Goal: Task Accomplishment & Management: Manage account settings

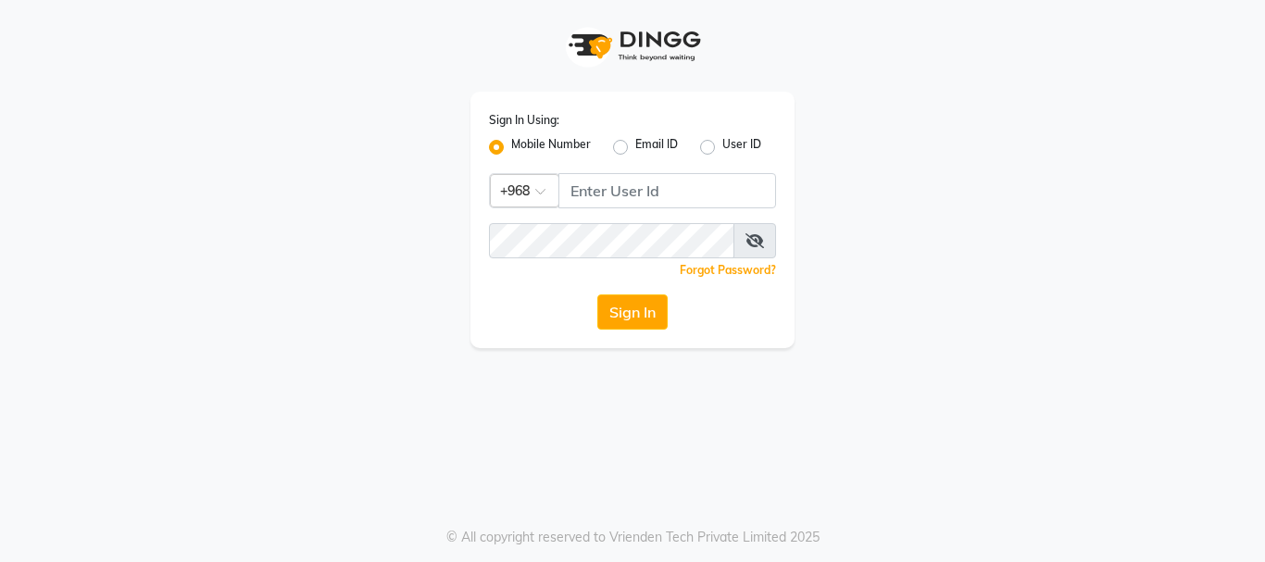
click at [615, 184] on input "Username" at bounding box center [667, 190] width 218 height 35
click at [647, 320] on button "Sign In" at bounding box center [632, 312] width 70 height 35
click at [631, 316] on button "Sign In" at bounding box center [632, 312] width 70 height 35
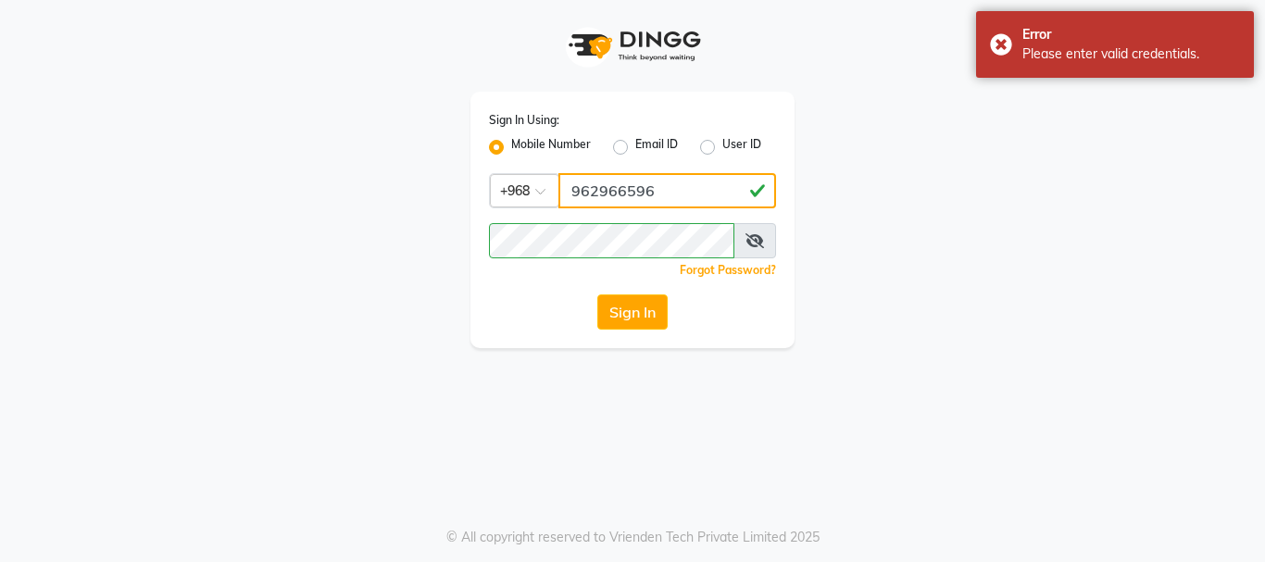
click at [663, 194] on input "962966596" at bounding box center [667, 190] width 218 height 35
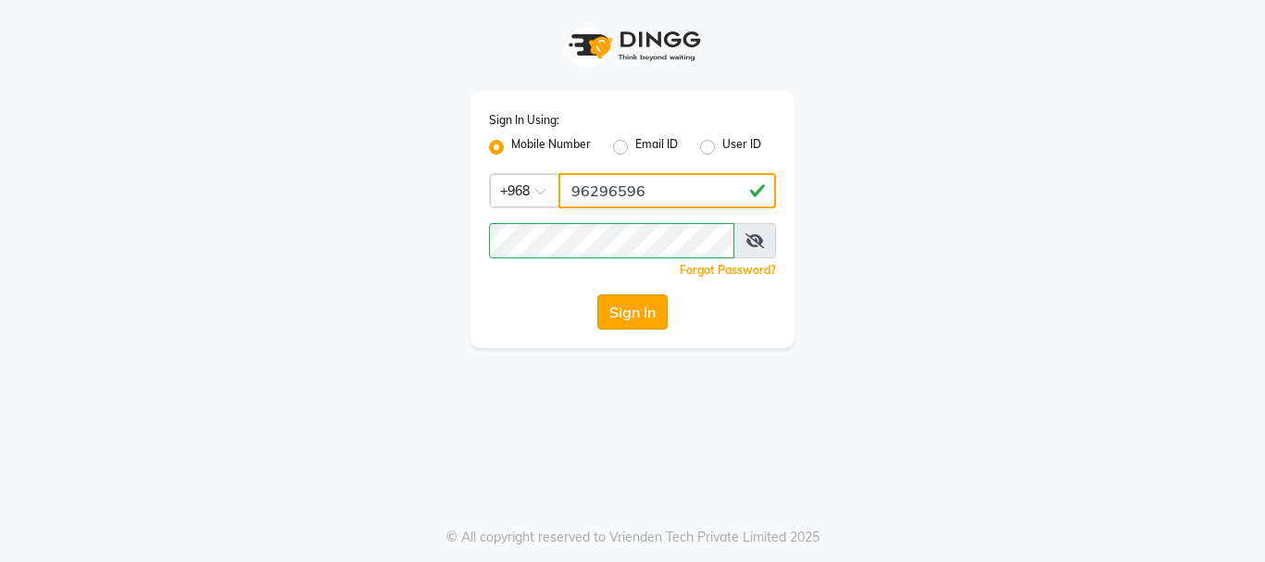
type input "96296596"
click at [642, 310] on button "Sign In" at bounding box center [632, 312] width 70 height 35
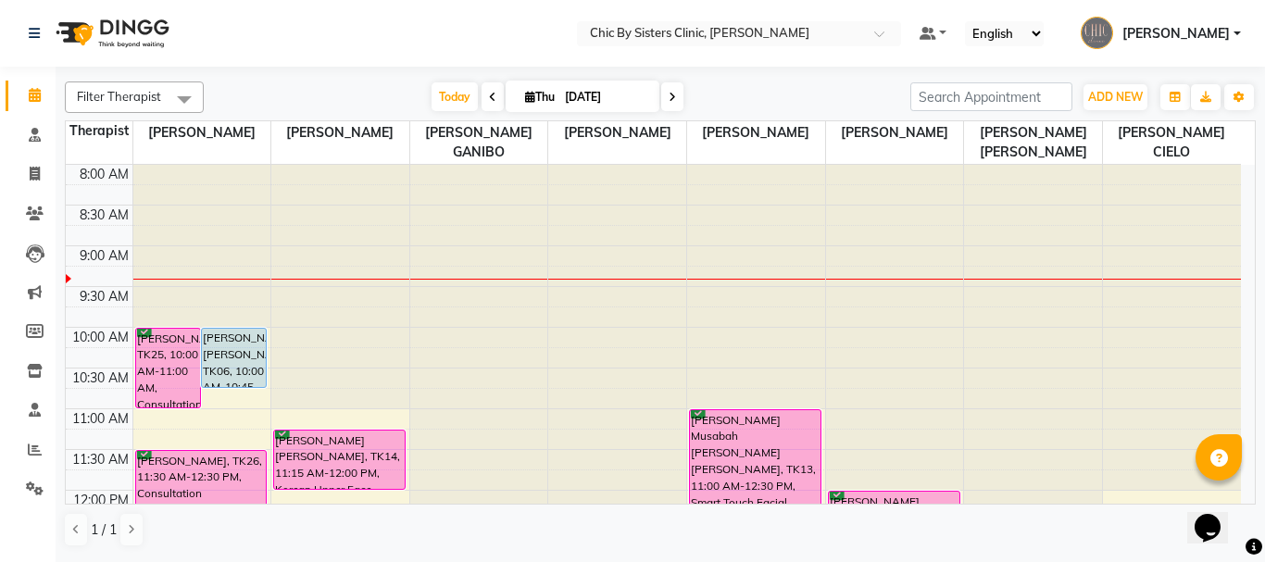
click at [717, 165] on div at bounding box center [756, 165] width 138 height 0
click at [35, 175] on icon at bounding box center [35, 174] width 10 height 14
select select "6348"
select select "service"
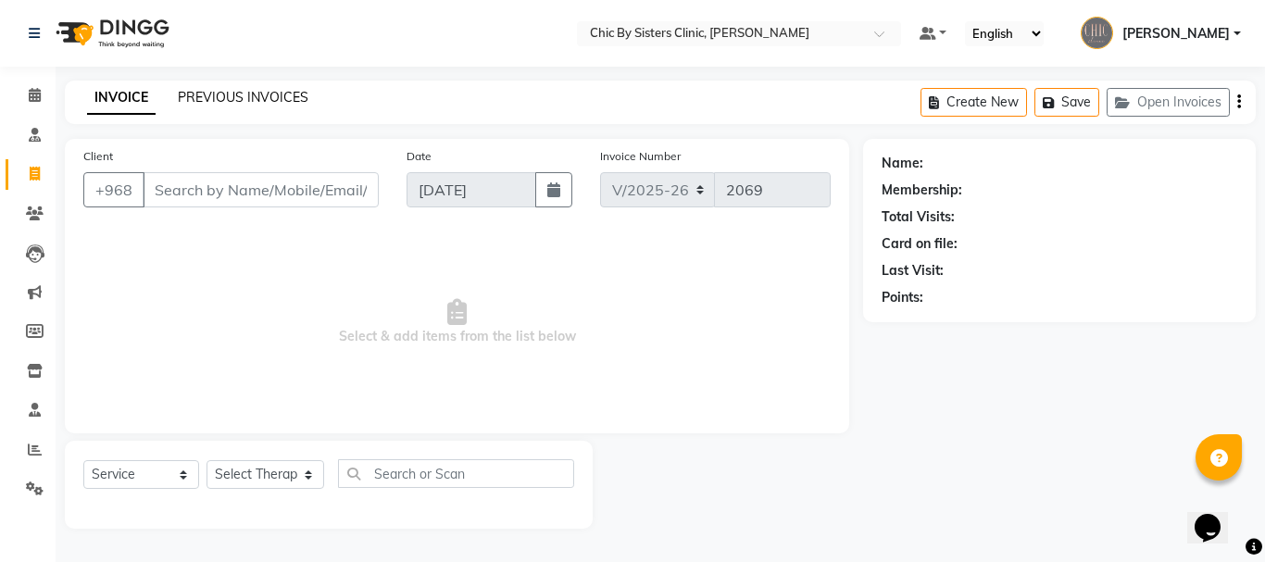
click at [257, 89] on link "PREVIOUS INVOICES" at bounding box center [243, 97] width 131 height 17
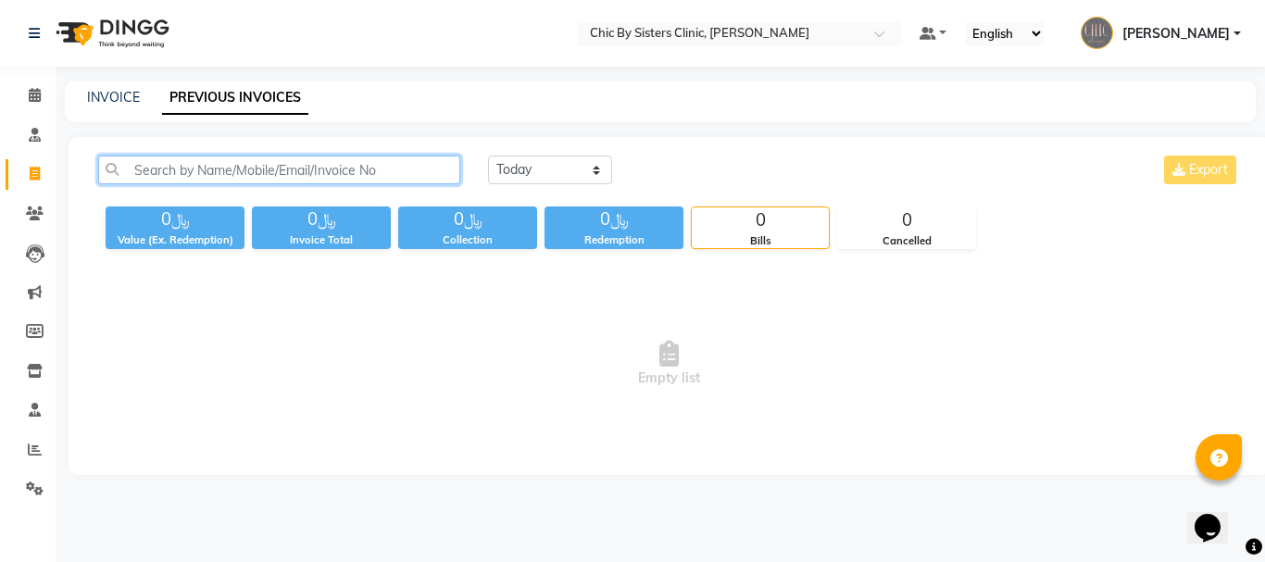
click at [251, 166] on input "text" at bounding box center [279, 170] width 362 height 29
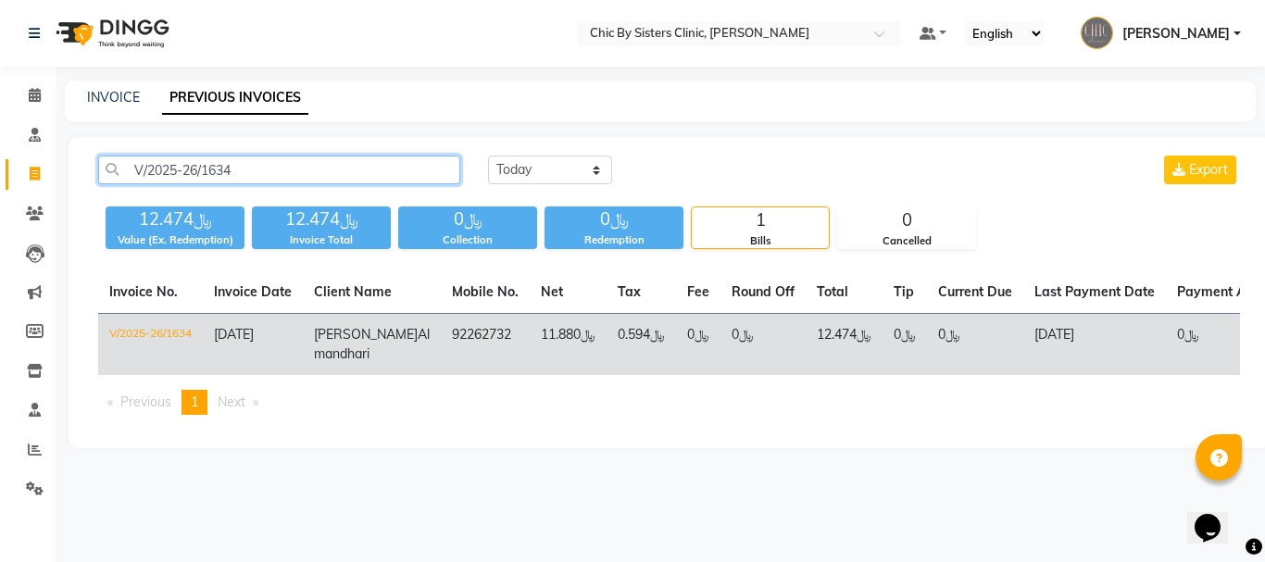
type input "V/2025-26/1634"
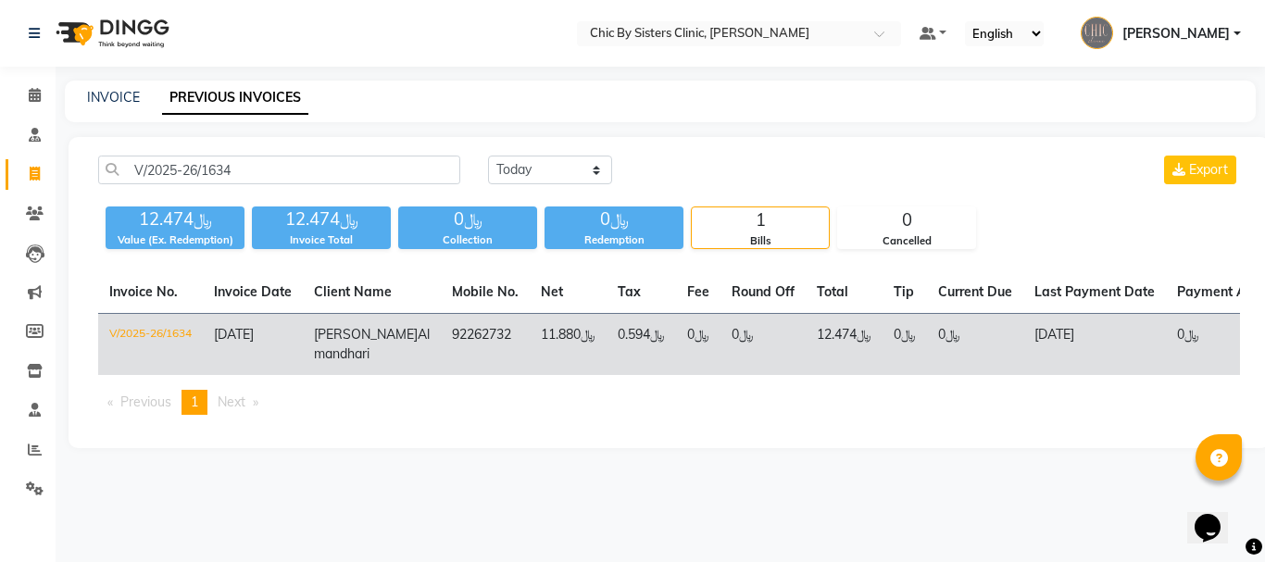
click at [186, 332] on td "V/2025-26/1634" at bounding box center [150, 345] width 105 height 62
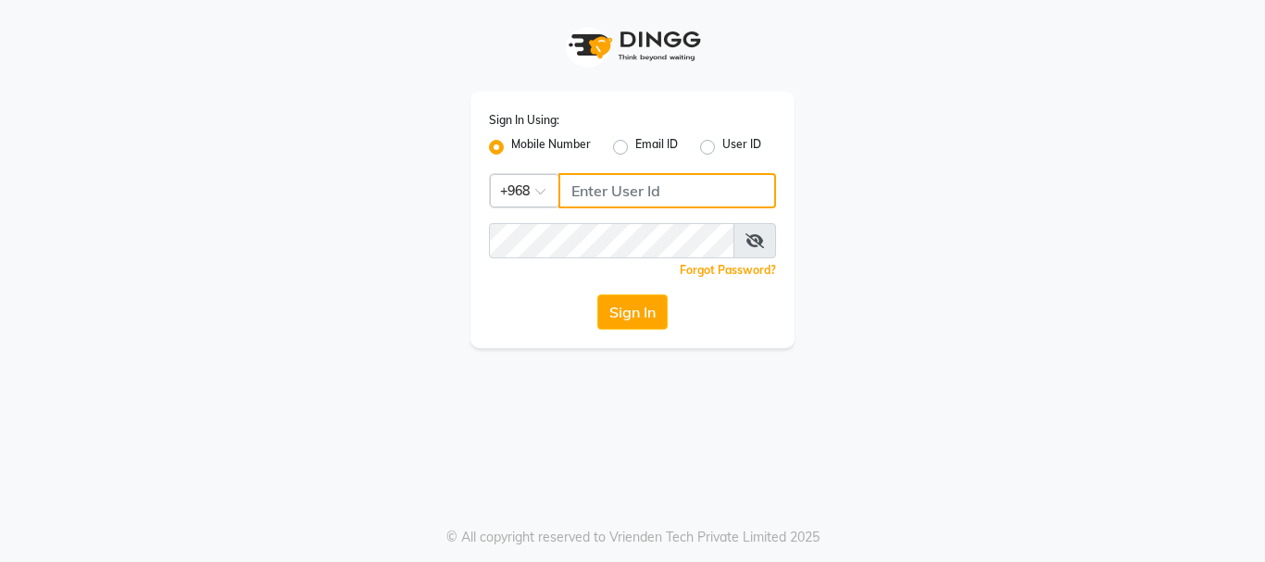
click at [606, 187] on input "Username" at bounding box center [667, 190] width 218 height 35
type input "96296596"
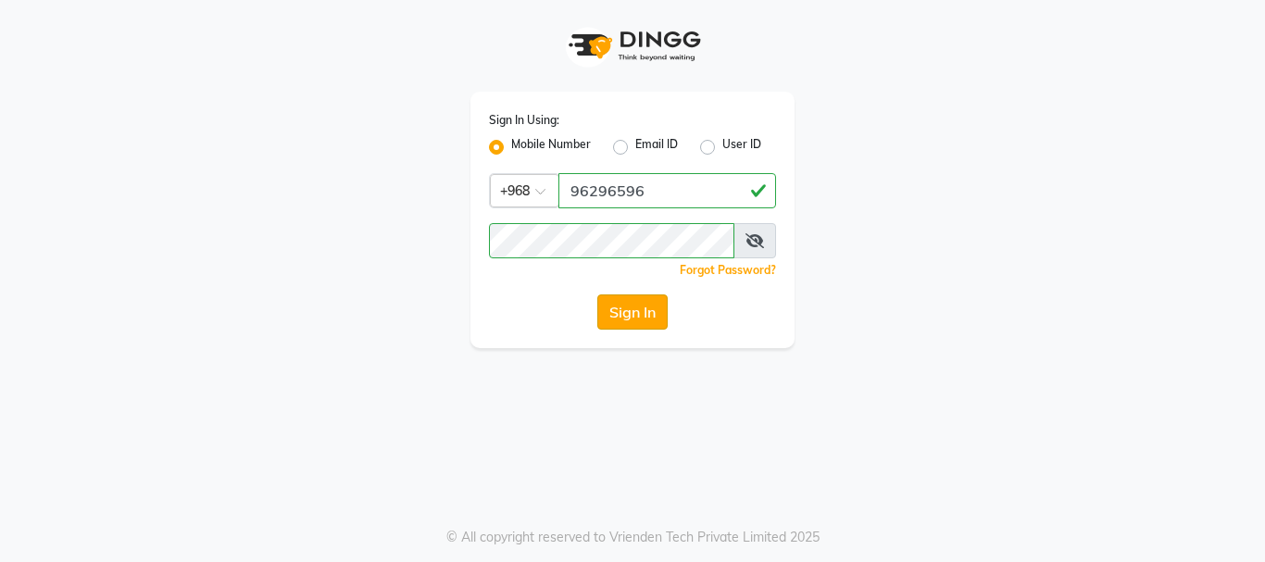
click at [622, 308] on button "Sign In" at bounding box center [632, 312] width 70 height 35
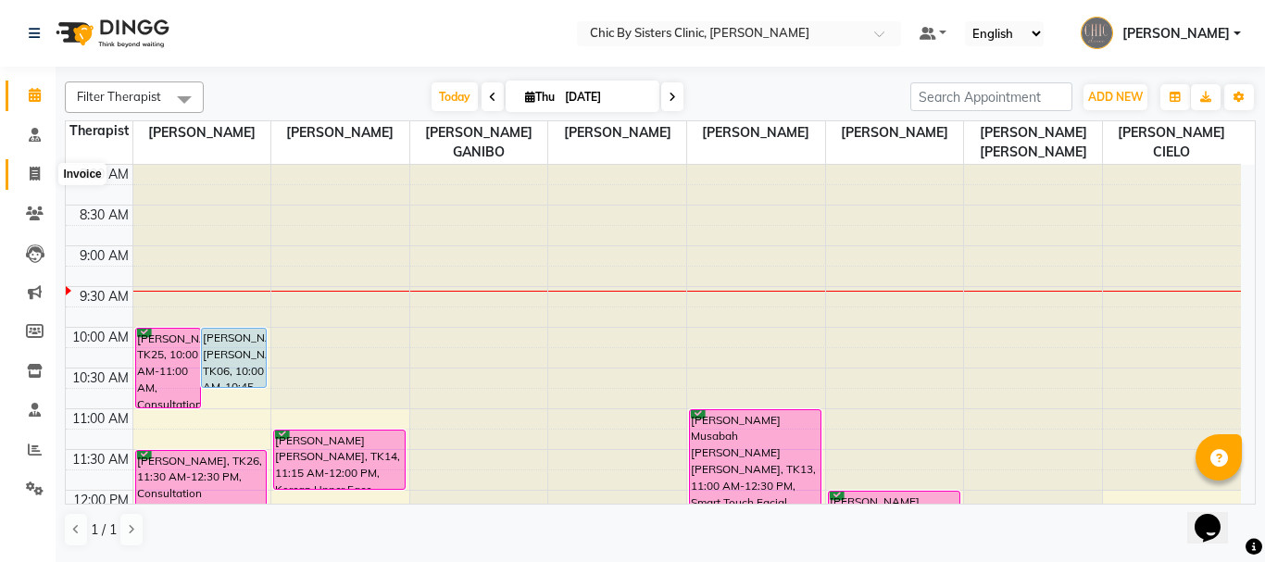
click at [41, 177] on span at bounding box center [35, 174] width 32 height 21
select select "6348"
select select "service"
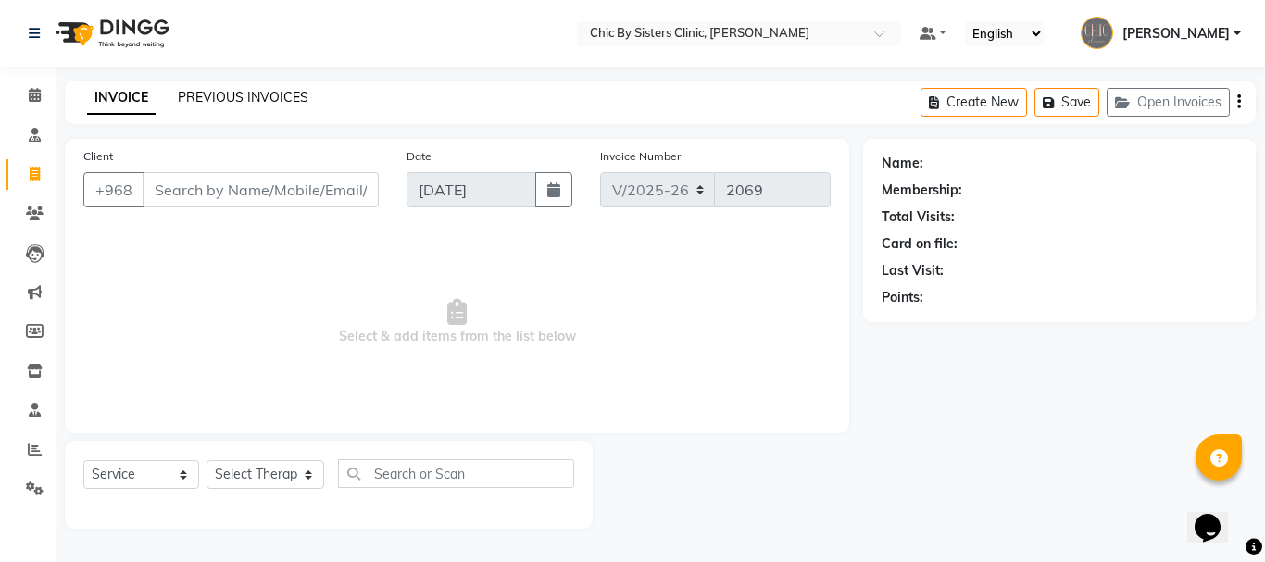
click at [279, 94] on link "PREVIOUS INVOICES" at bounding box center [243, 97] width 131 height 17
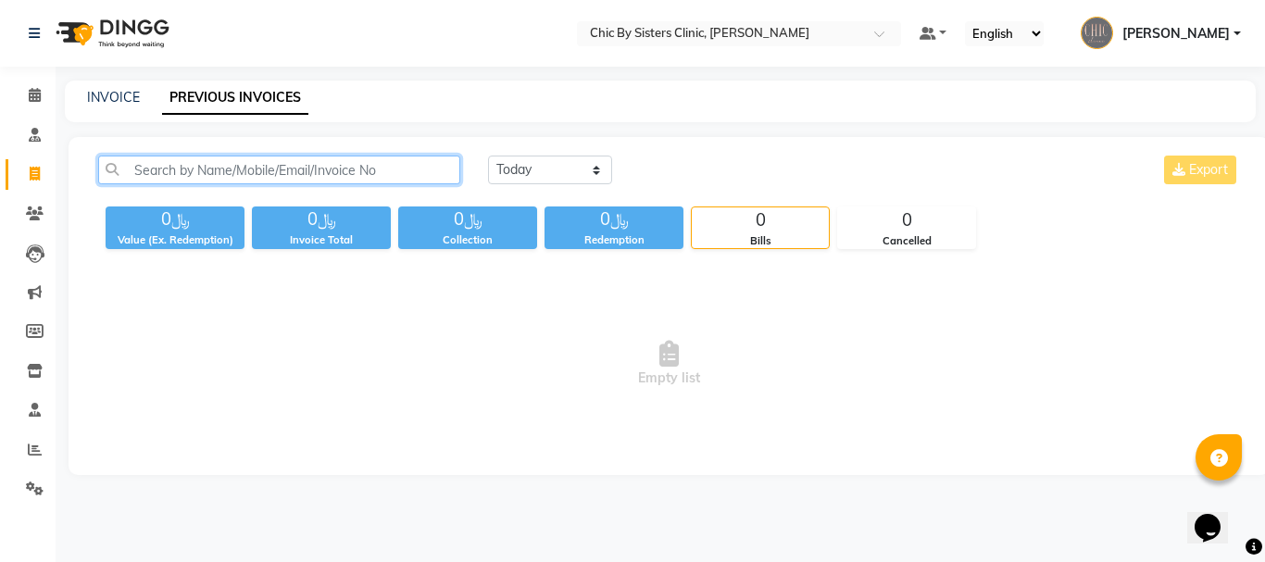
click at [257, 167] on input "text" at bounding box center [279, 170] width 362 height 29
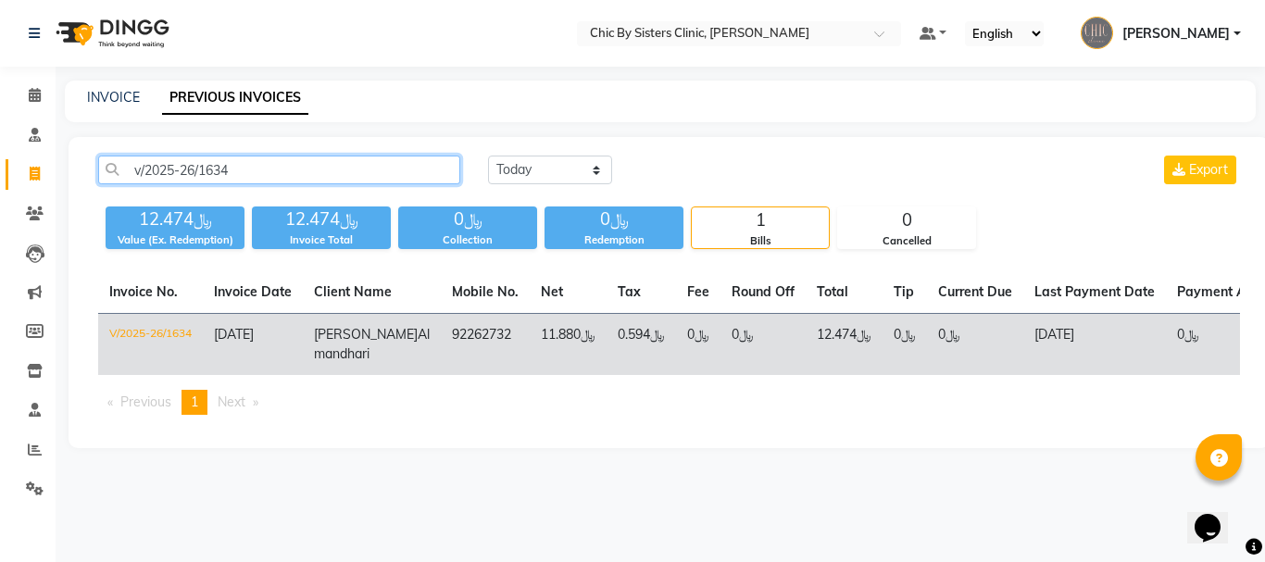
type input "v/2025-26/1634"
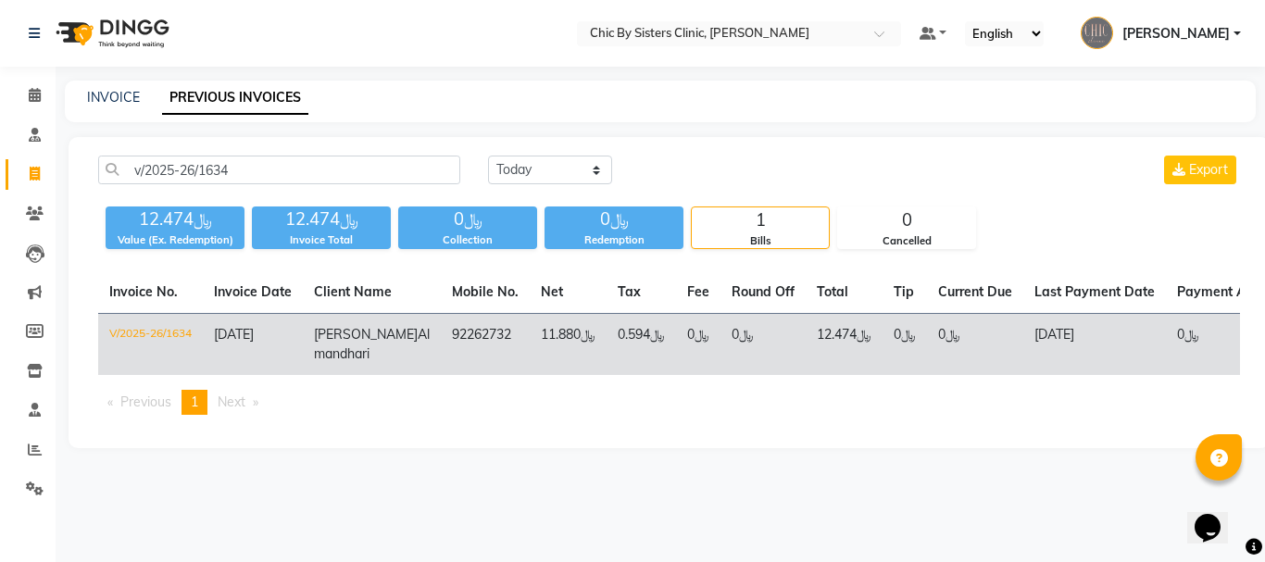
click at [152, 332] on td "V/2025-26/1634" at bounding box center [150, 345] width 105 height 62
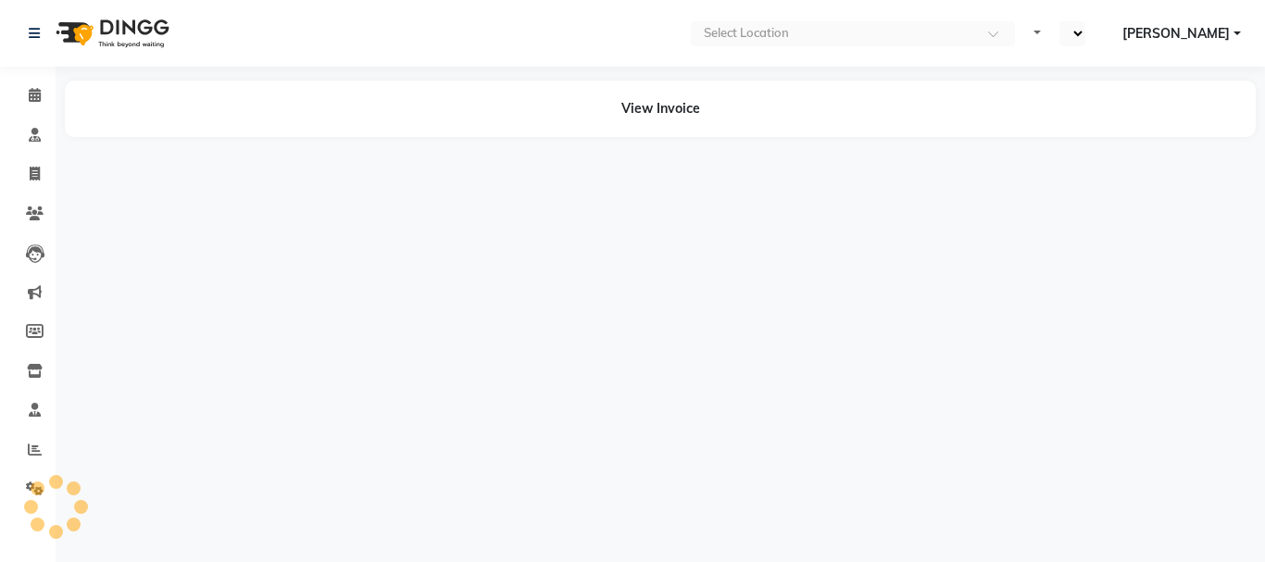
select select "en"
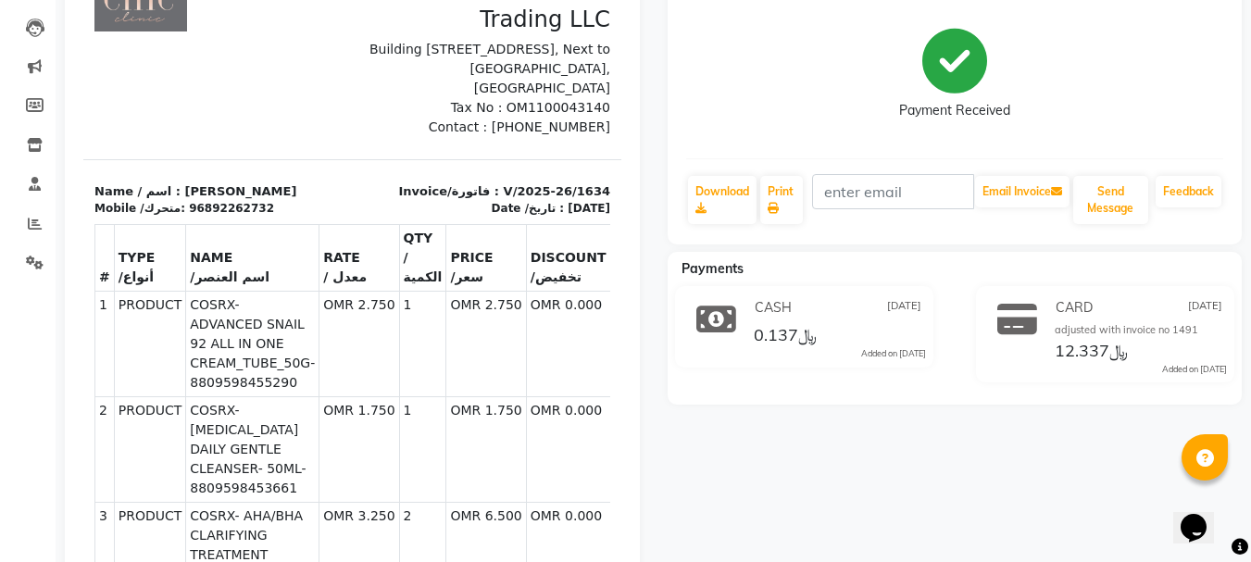
scroll to position [214, 0]
